Goal: Information Seeking & Learning: Learn about a topic

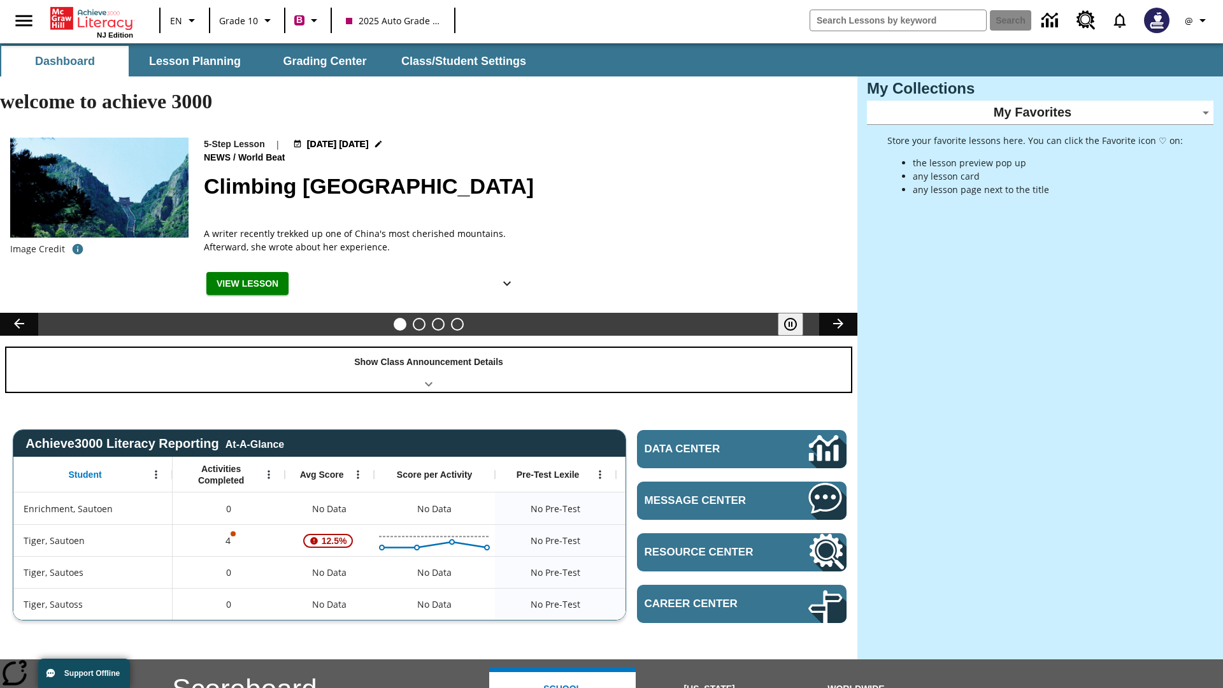
click at [429, 348] on div "Show Class Announcement Details" at bounding box center [428, 370] width 844 height 44
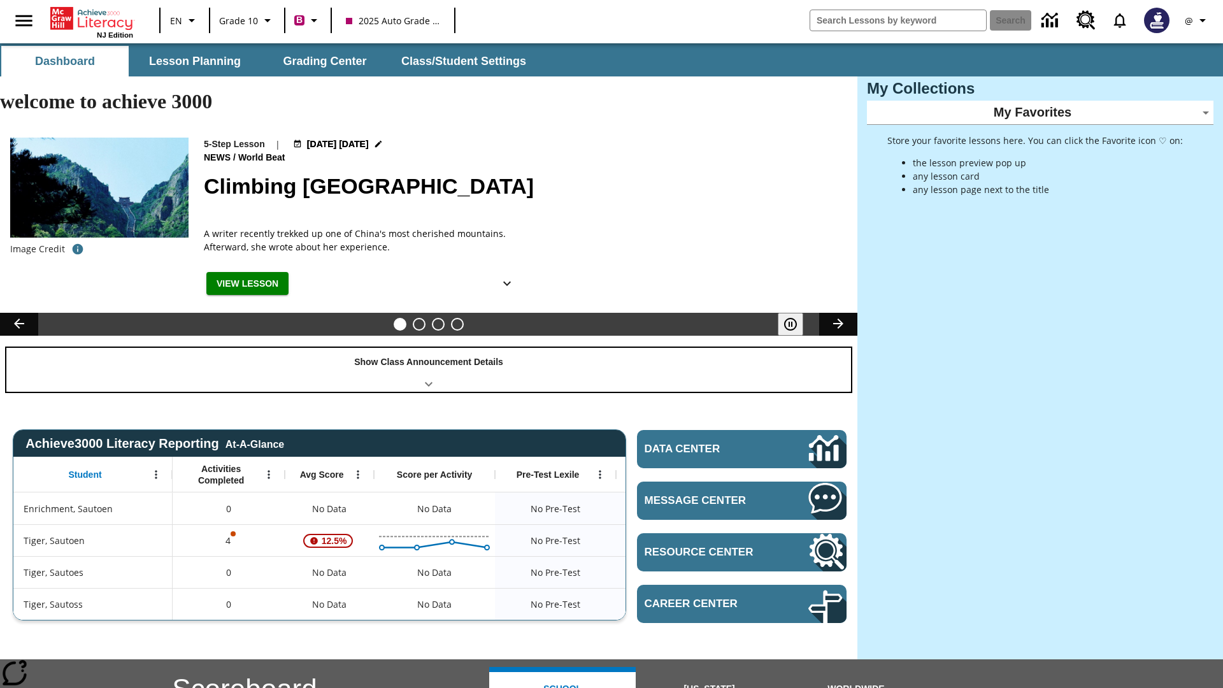
click at [429, 348] on div "Show Class Announcement Details" at bounding box center [428, 370] width 844 height 44
